Goal: Find contact information: Find contact information

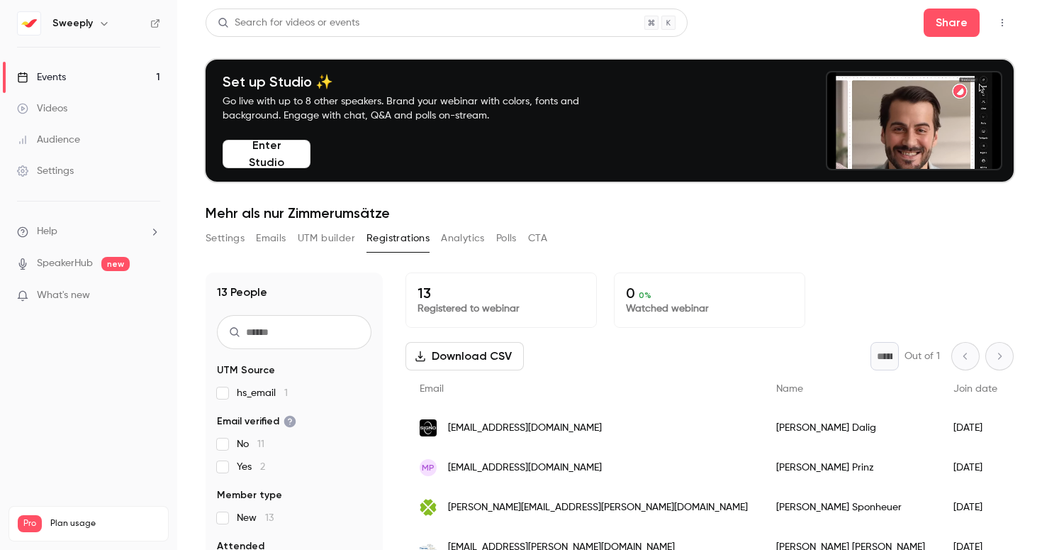
scroll to position [244, 0]
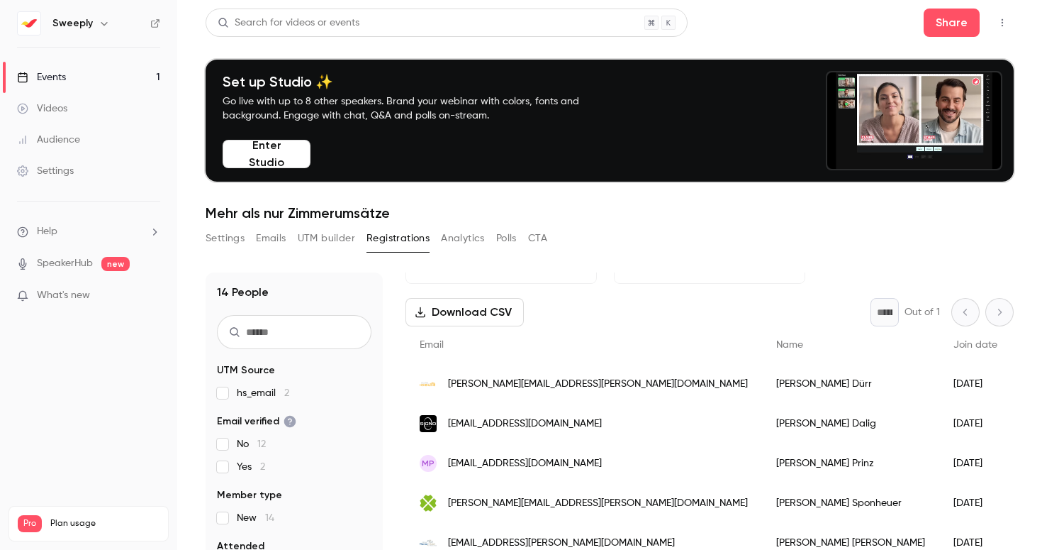
scroll to position [46, 0]
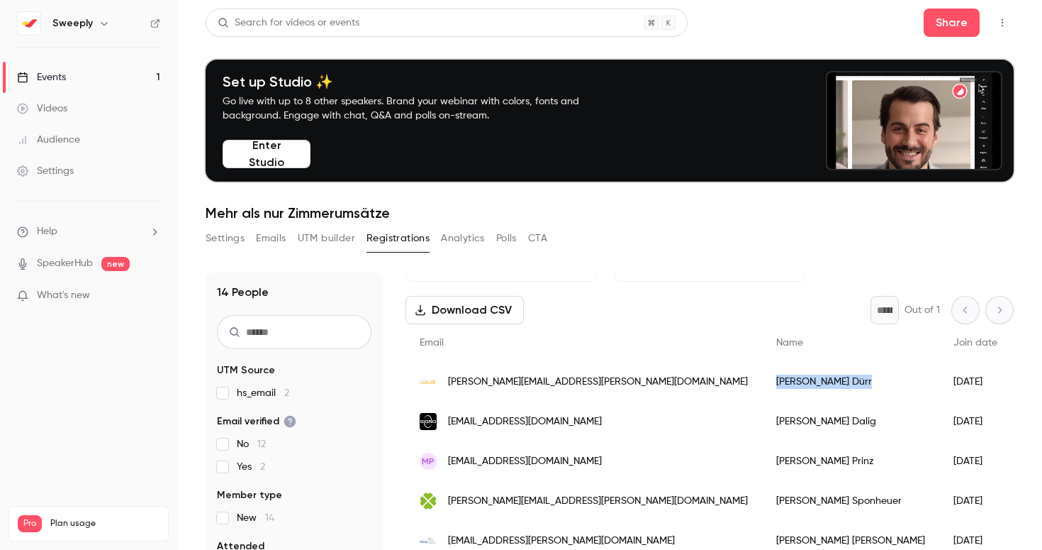
drag, startPoint x: 689, startPoint y: 382, endPoint x: 637, endPoint y: 384, distance: 51.8
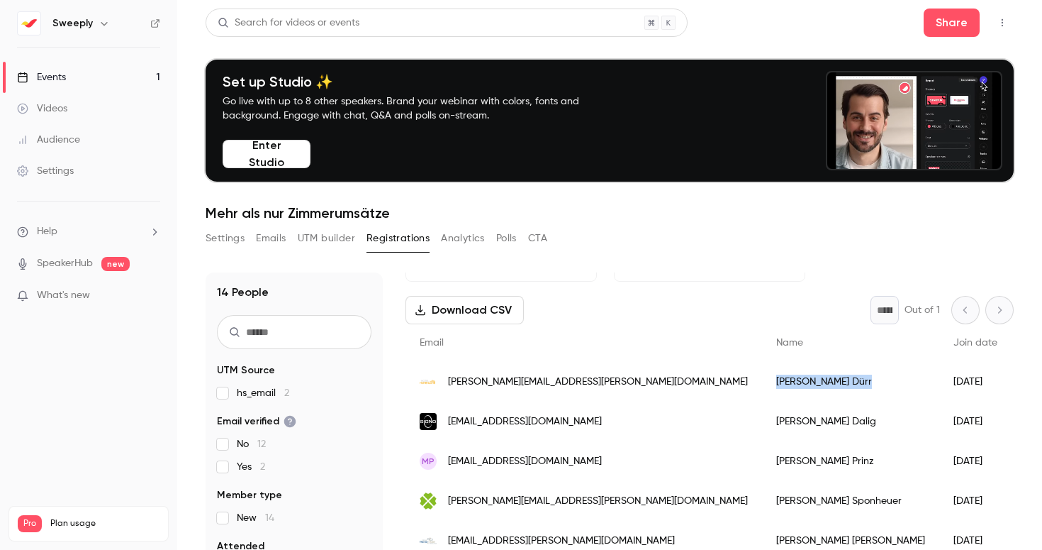
click at [762, 384] on div "Volker Dürr" at bounding box center [850, 382] width 177 height 40
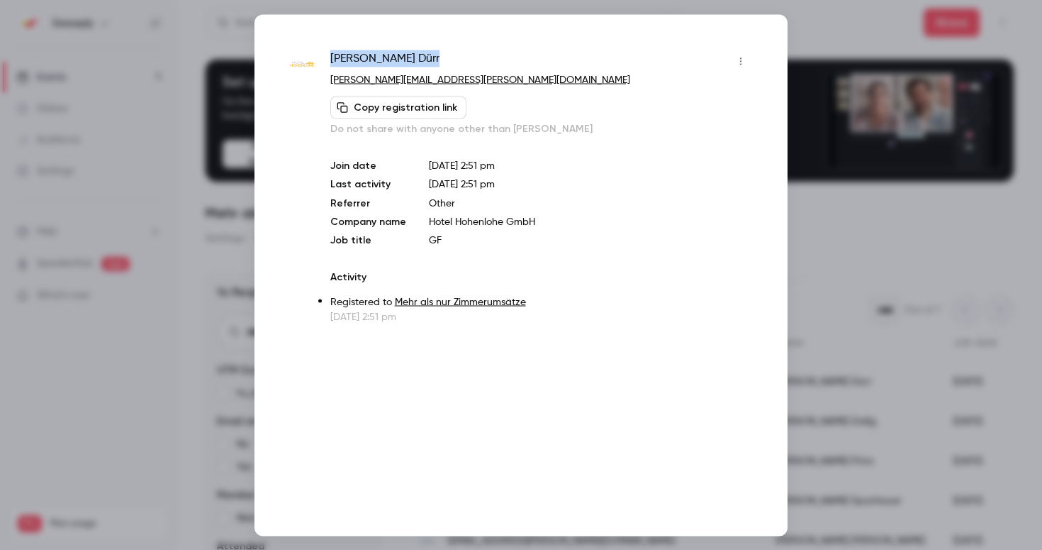
drag, startPoint x: 394, startPoint y: 58, endPoint x: 333, endPoint y: 55, distance: 61.1
click at [333, 56] on div "Volker Dürr" at bounding box center [541, 61] width 422 height 23
copy span "Volker Dürr"
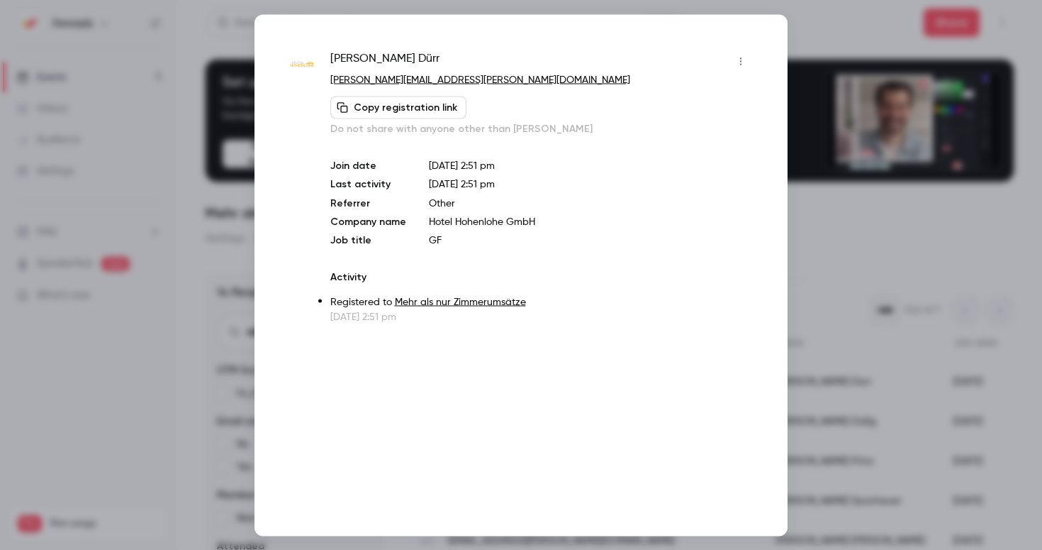
click at [998, 219] on div at bounding box center [521, 275] width 1042 height 550
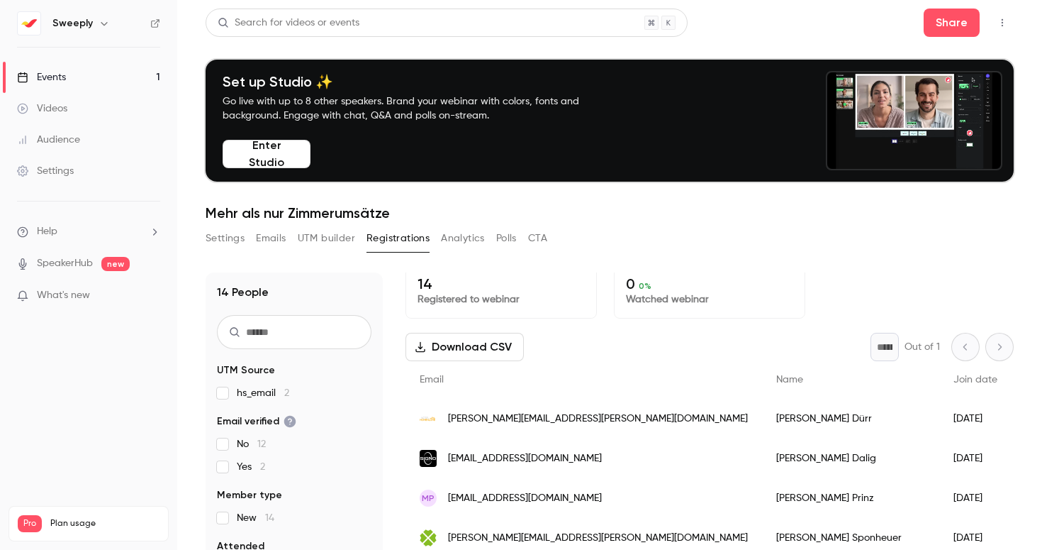
scroll to position [0, 0]
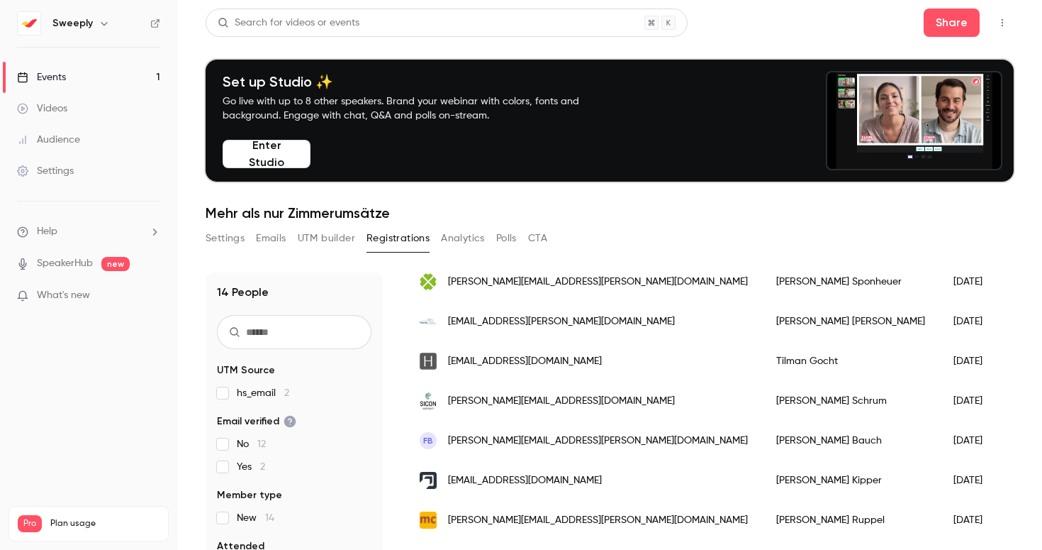
scroll to position [284, 0]
